Goal: Navigation & Orientation: Find specific page/section

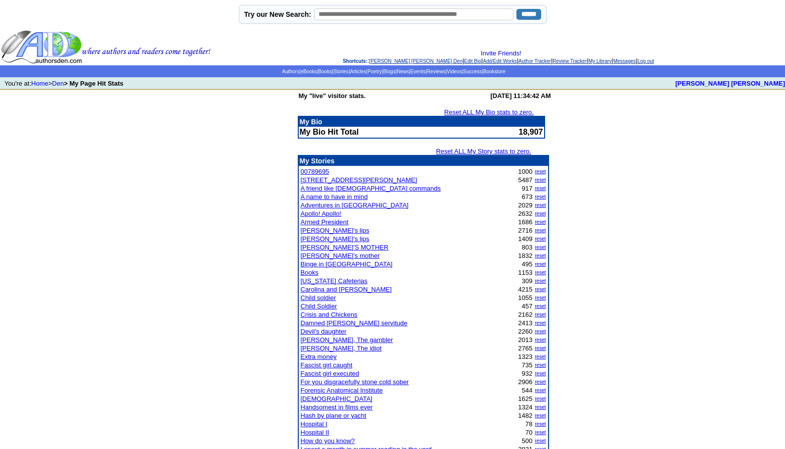
click at [322, 240] on link "[PERSON_NAME]'s lips" at bounding box center [335, 238] width 69 height 7
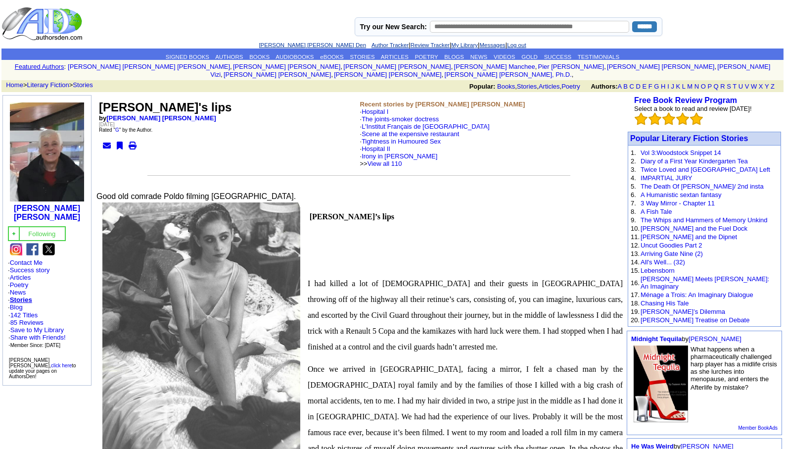
click at [305, 42] on link "[PERSON_NAME] [PERSON_NAME] Den" at bounding box center [312, 45] width 107 height 6
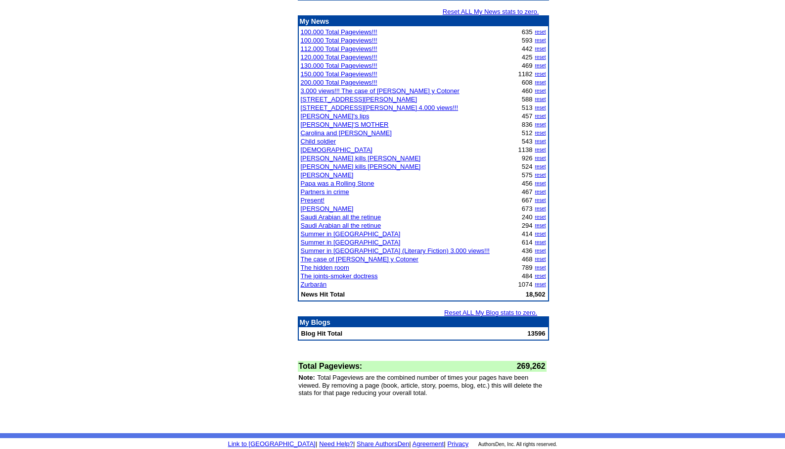
scroll to position [1457, 0]
